Goal: Task Accomplishment & Management: Manage account settings

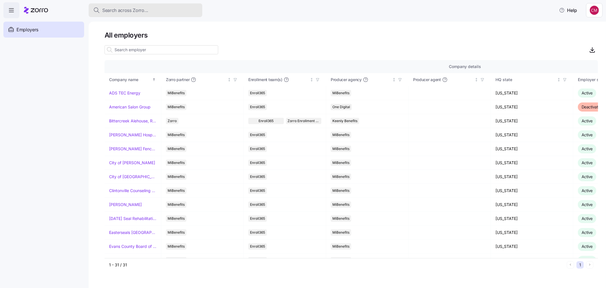
click at [162, 4] on button "Search across Zorro..." at bounding box center [146, 10] width 114 height 14
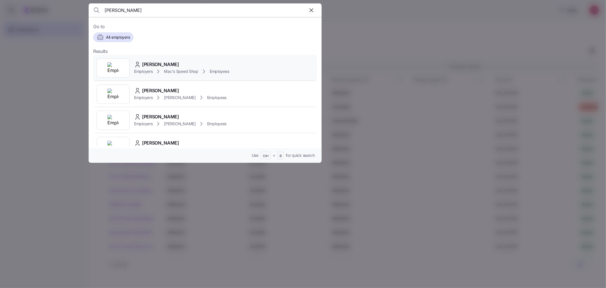
type input "ryan fre"
click at [109, 69] on img at bounding box center [112, 67] width 11 height 11
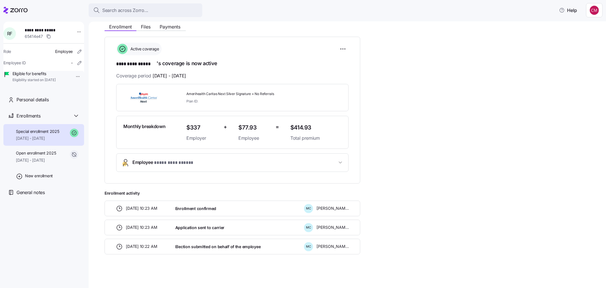
scroll to position [69, 0]
click at [196, 205] on span "Enrollment confirmed" at bounding box center [195, 208] width 41 height 6
click at [152, 220] on div "06/16/2025 10:23 AM Application sent to carrier M C Megan Carlson" at bounding box center [233, 227] width 256 height 16
click at [339, 50] on html "**********" at bounding box center [303, 142] width 606 height 284
click at [426, 61] on html "**********" at bounding box center [303, 142] width 606 height 284
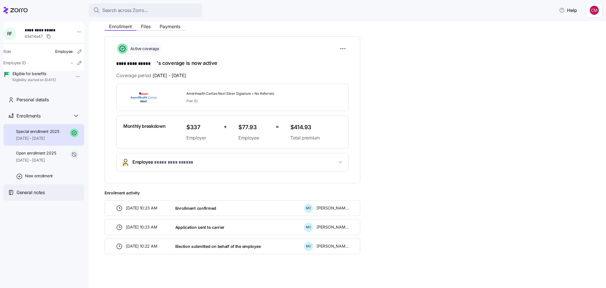
click at [27, 196] on span "General notes" at bounding box center [30, 192] width 28 height 7
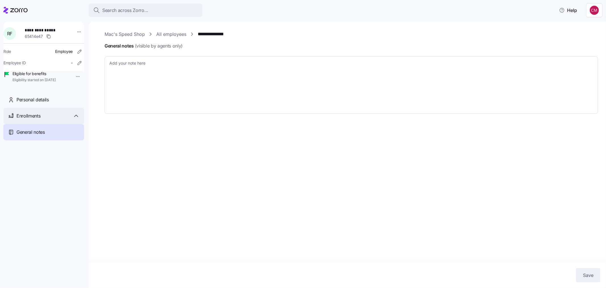
click at [30, 119] on span "Enrollments" at bounding box center [28, 115] width 24 height 7
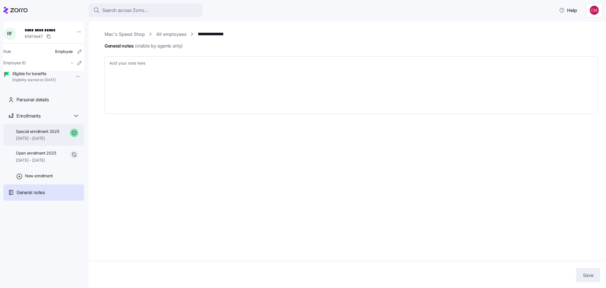
click at [39, 146] on div "Special enrollment 2025 07/01/2025 - 12/31/2025" at bounding box center [43, 135] width 81 height 22
type textarea "x"
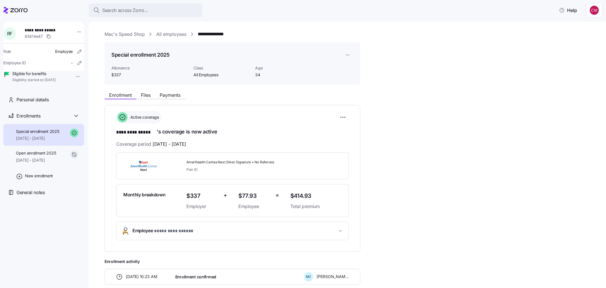
click at [143, 90] on div "Enrollment Files Payments" at bounding box center [233, 94] width 256 height 10
click at [144, 95] on span "Files" at bounding box center [146, 95] width 10 height 5
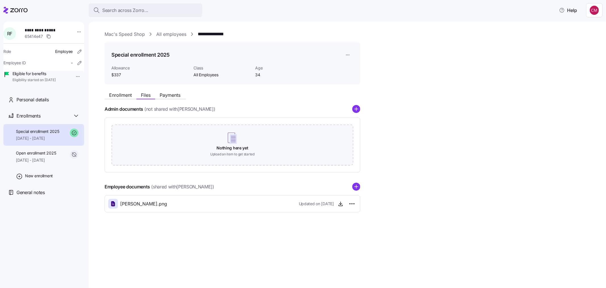
click at [163, 205] on span "Ryan_Fredericks_Enrollment.png" at bounding box center [143, 203] width 47 height 7
click at [340, 207] on span "button" at bounding box center [341, 203] width 9 height 9
click at [340, 203] on icon "button" at bounding box center [341, 204] width 6 height 6
click at [169, 34] on link "All employees" at bounding box center [171, 34] width 30 height 7
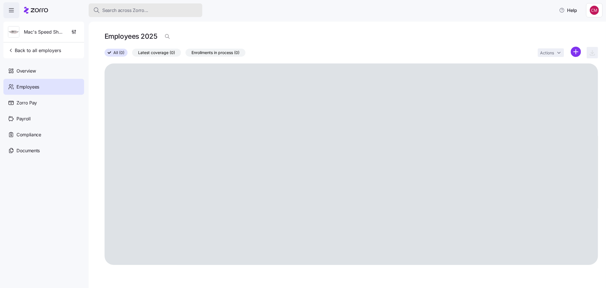
click at [113, 9] on span "Search across Zorro..." at bounding box center [125, 10] width 46 height 7
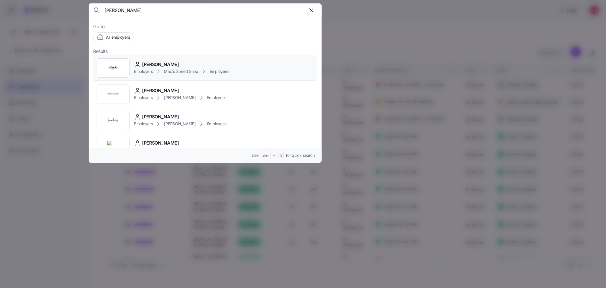
type input "ryan freder"
click at [113, 68] on img at bounding box center [112, 67] width 11 height 11
